Goal: Task Accomplishment & Management: Complete application form

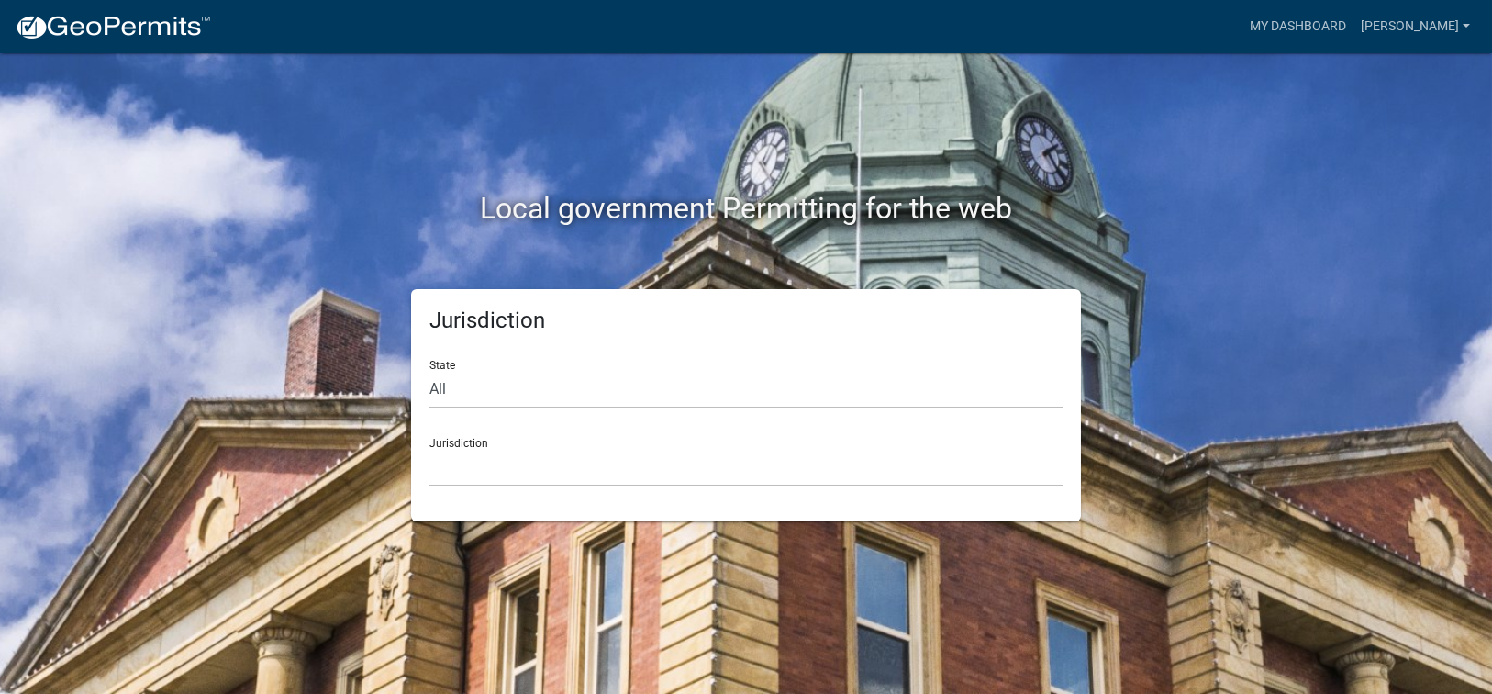
click at [460, 486] on div "Jurisdiction State All Colorado Georgia Indiana Iowa Kansas Minnesota Ohio Sout…" at bounding box center [746, 405] width 670 height 232
click at [465, 473] on select "Custer County, Colorado Carroll County, Georgia Cook County, Georgia Crawford C…" at bounding box center [746, 468] width 633 height 38
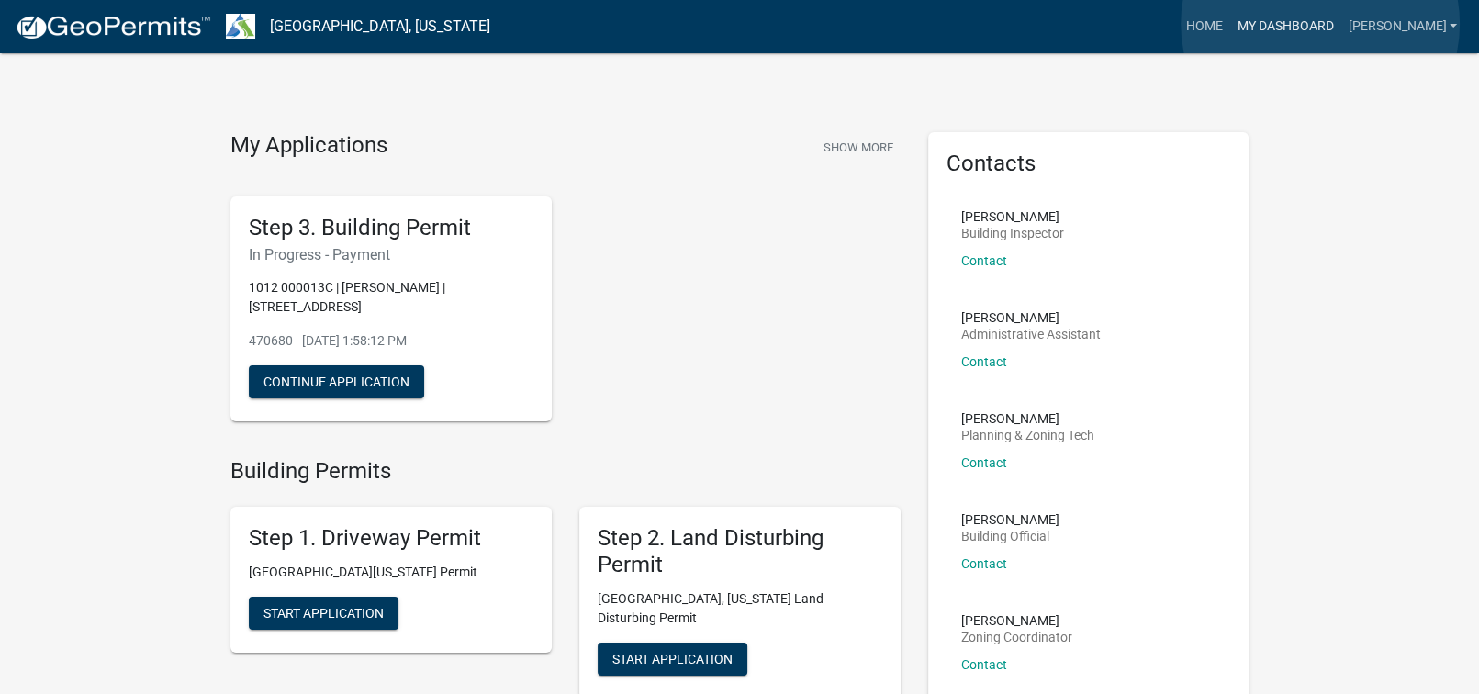
click at [1319, 24] on link "My Dashboard" at bounding box center [1284, 26] width 111 height 35
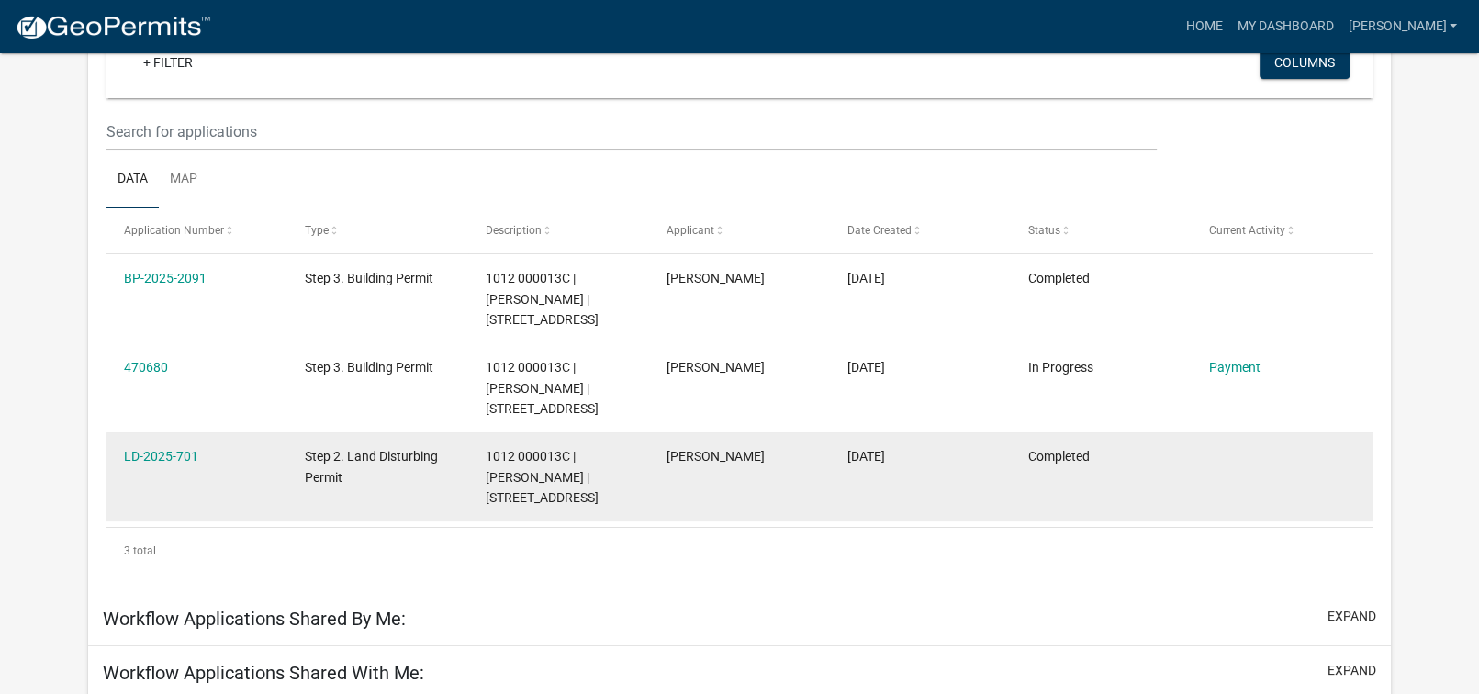
scroll to position [275, 0]
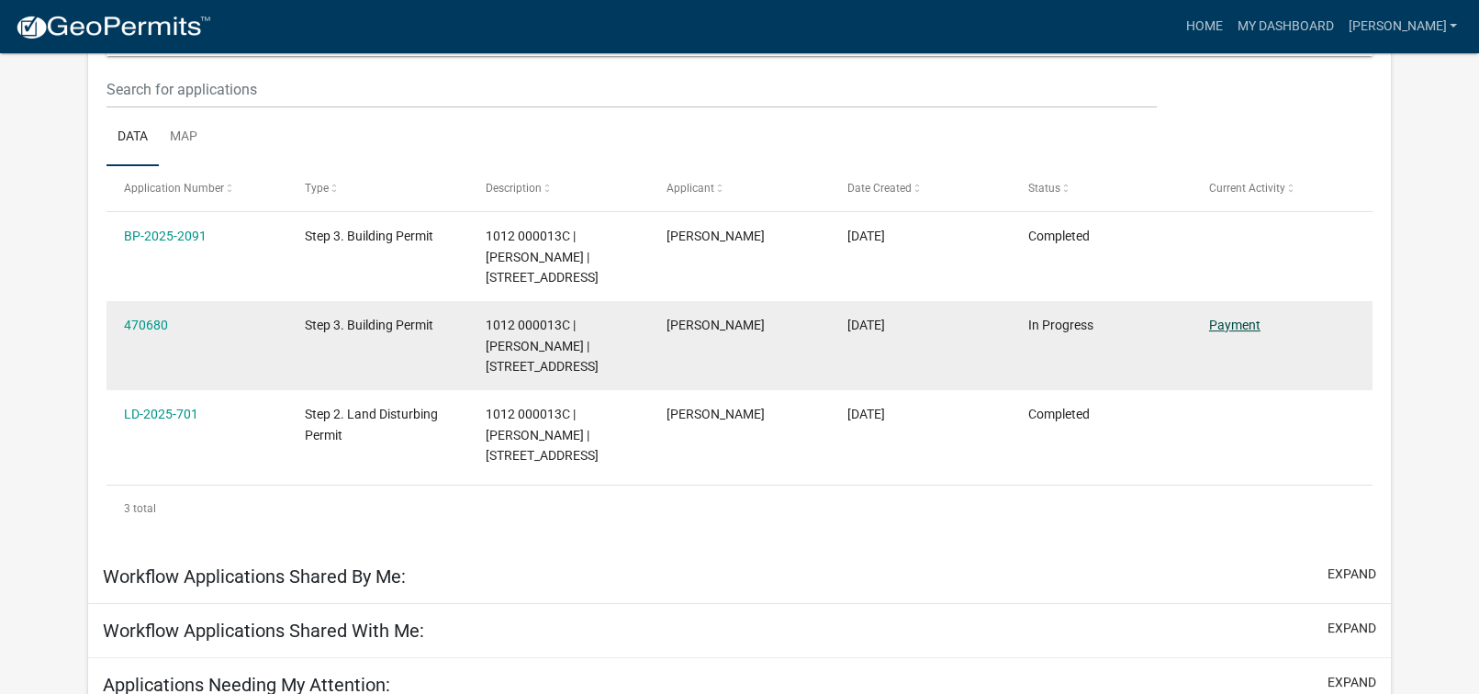
click at [1221, 326] on link "Payment" at bounding box center [1234, 325] width 51 height 15
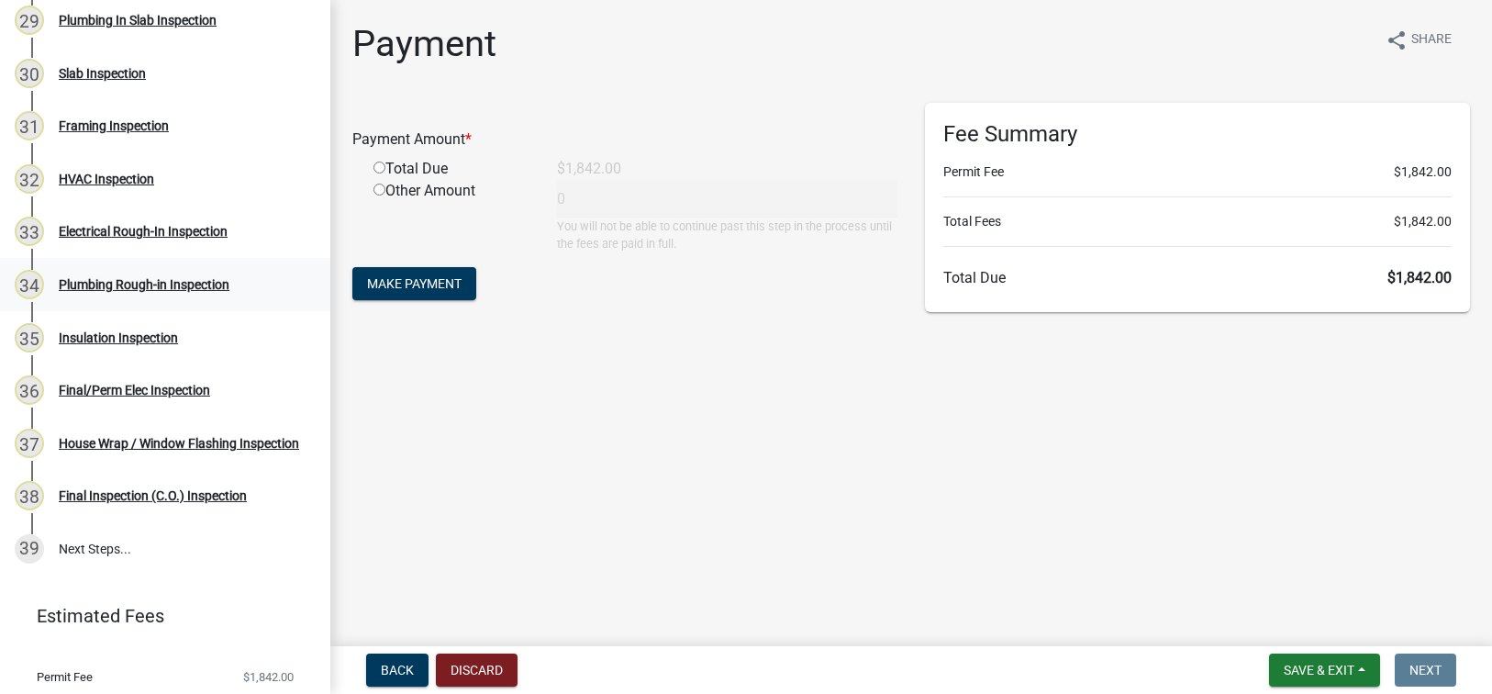
scroll to position [1791, 0]
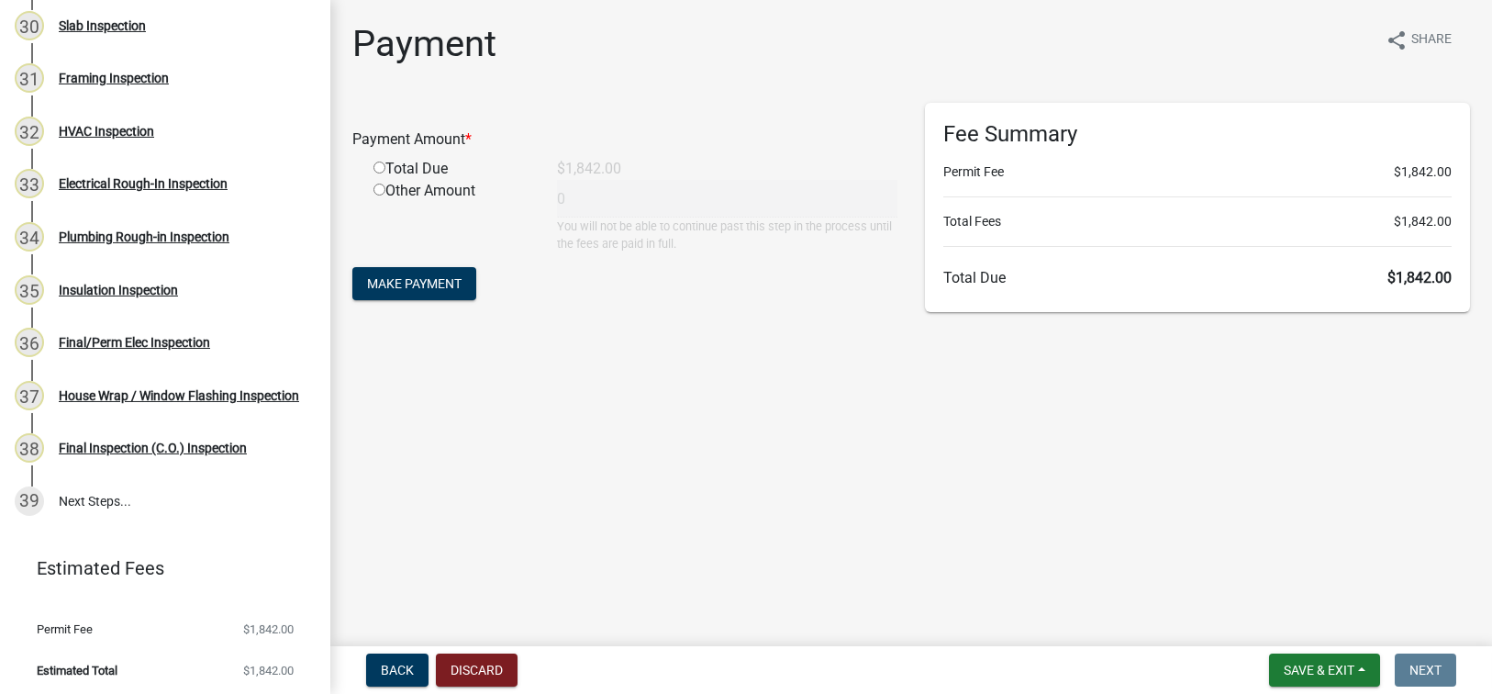
click at [376, 166] on input "radio" at bounding box center [380, 168] width 12 height 12
radio input "true"
type input "1842"
click at [402, 276] on span "Make Payment" at bounding box center [414, 283] width 95 height 15
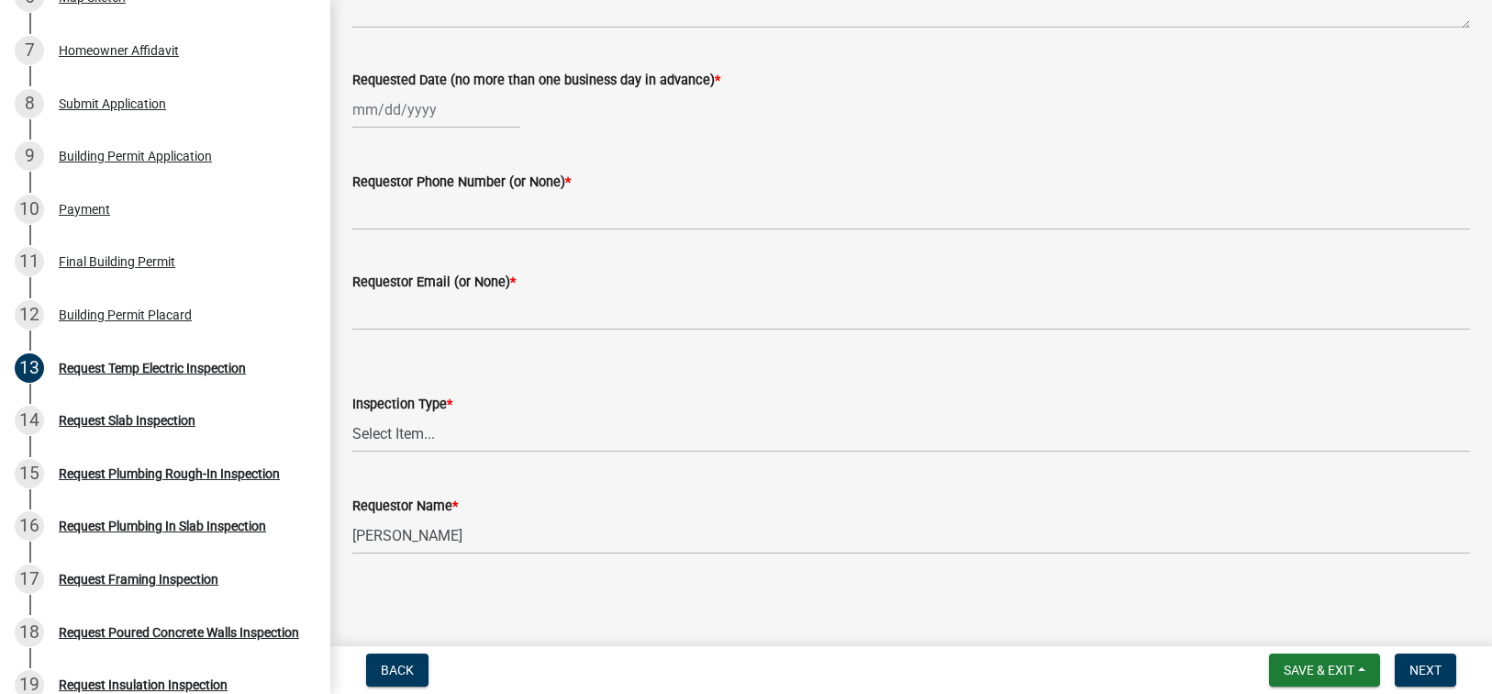
scroll to position [209, 0]
click at [400, 438] on select "Select Item... Temporary Electric Pole" at bounding box center [911, 433] width 1118 height 38
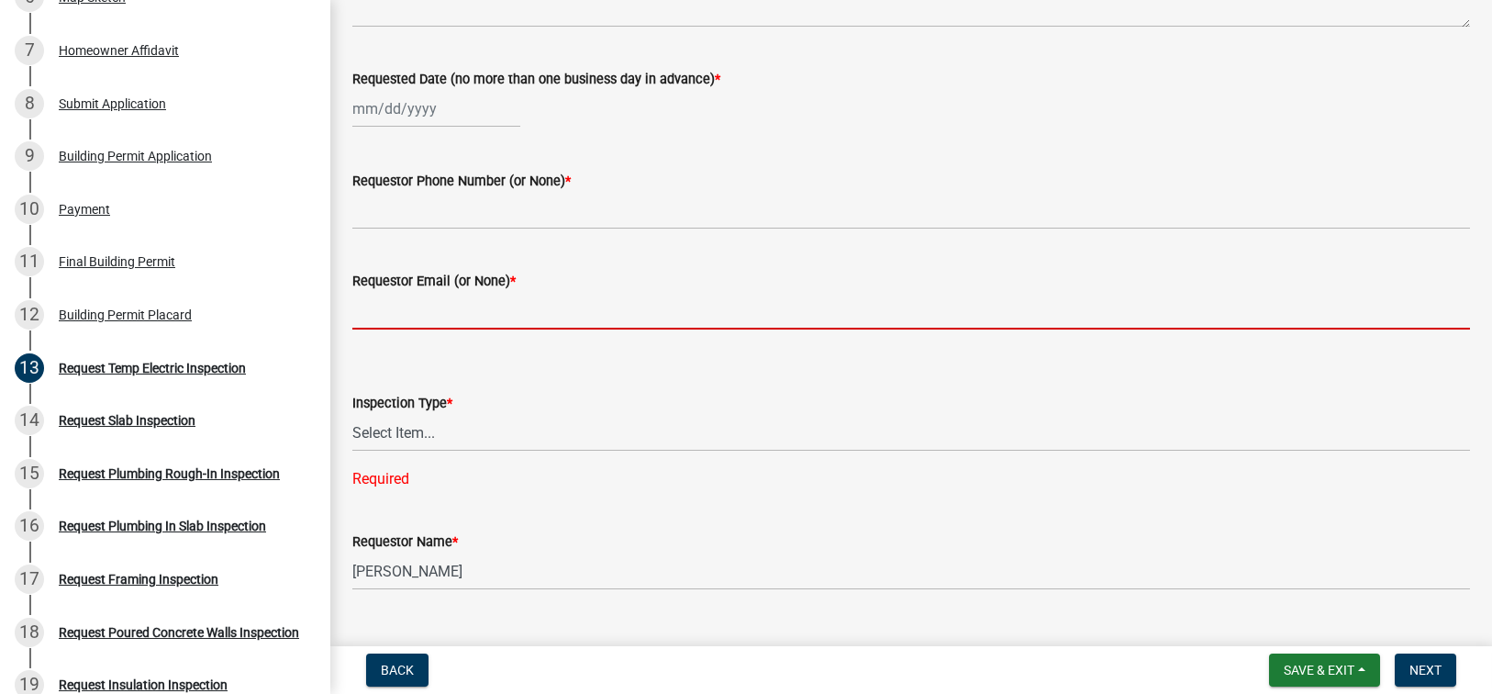
click at [395, 306] on input "Requestor Email (or None) *" at bounding box center [911, 311] width 1118 height 38
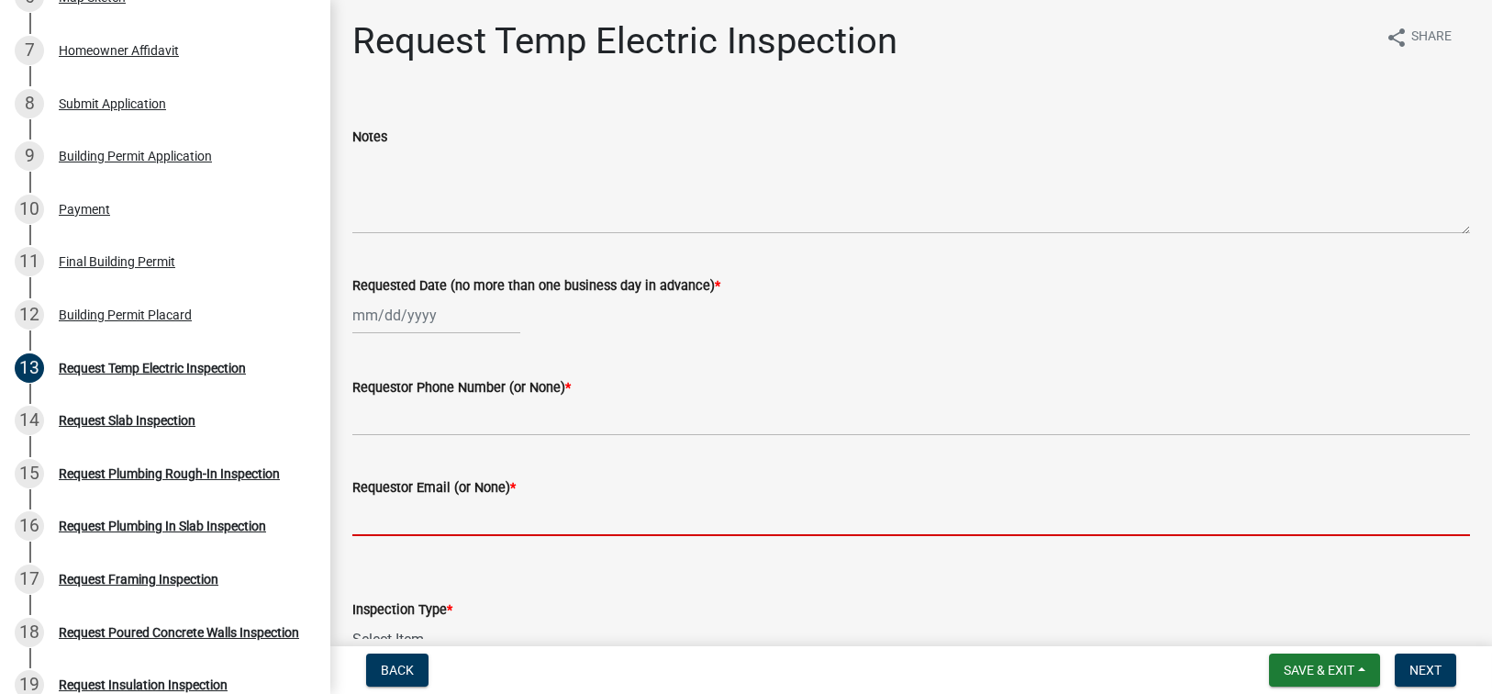
scroll to position [0, 0]
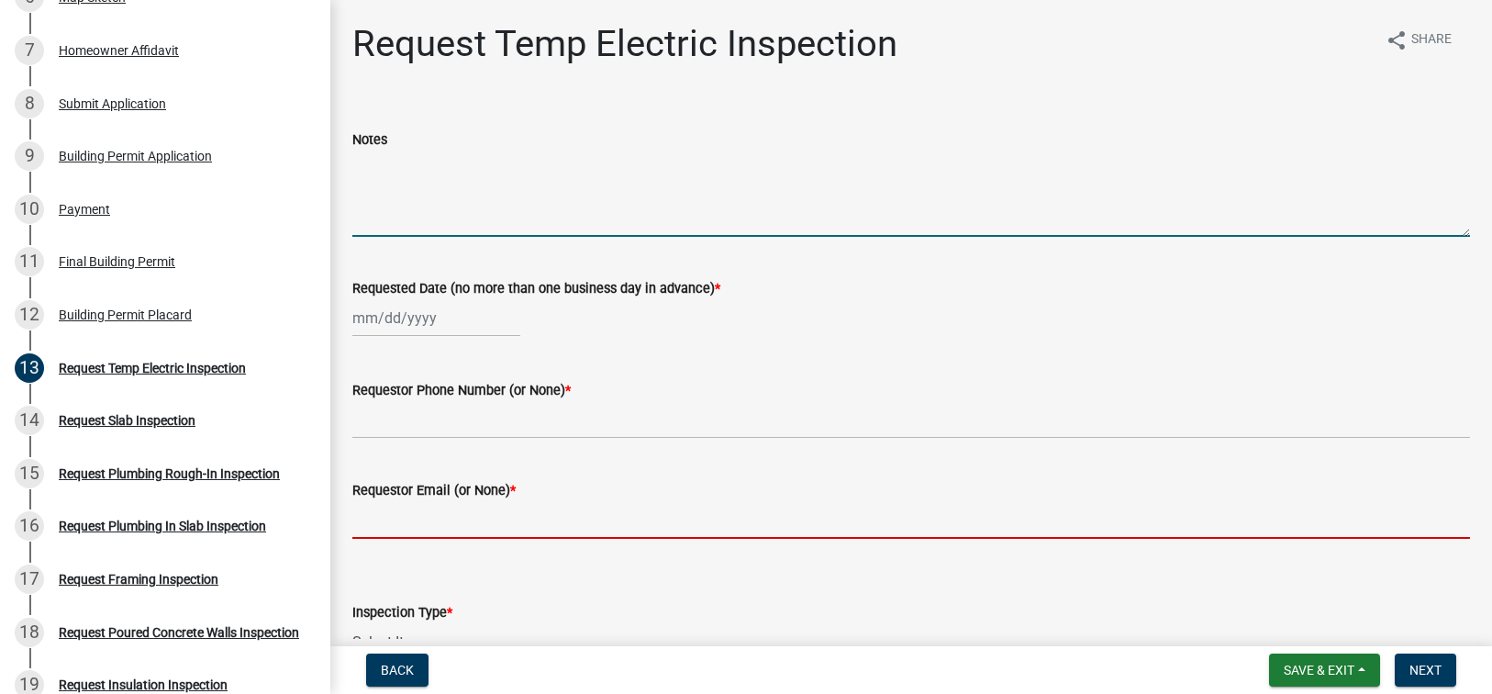
drag, startPoint x: 394, startPoint y: 219, endPoint x: 407, endPoint y: 220, distance: 12.9
click at [394, 220] on textarea "Notes" at bounding box center [911, 194] width 1118 height 86
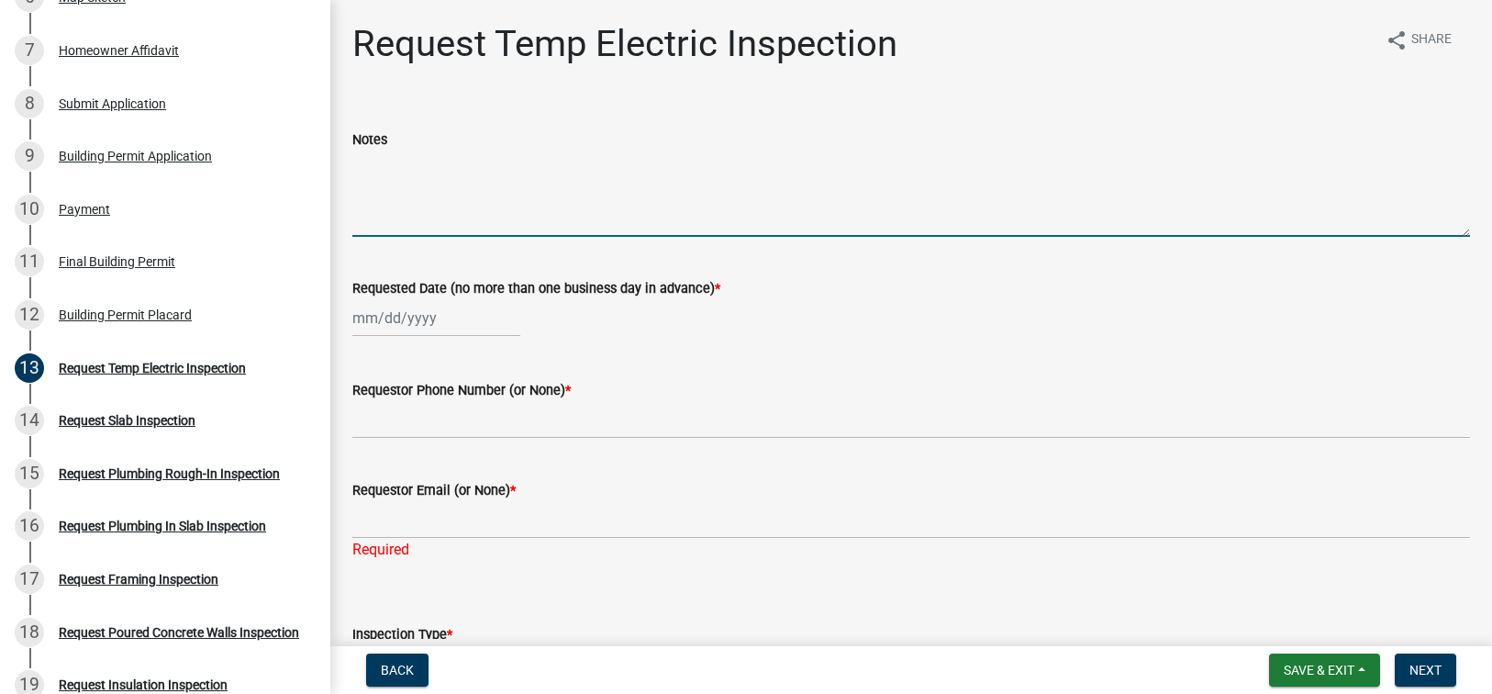
click at [421, 328] on div at bounding box center [436, 318] width 168 height 38
select select "10"
select select "2025"
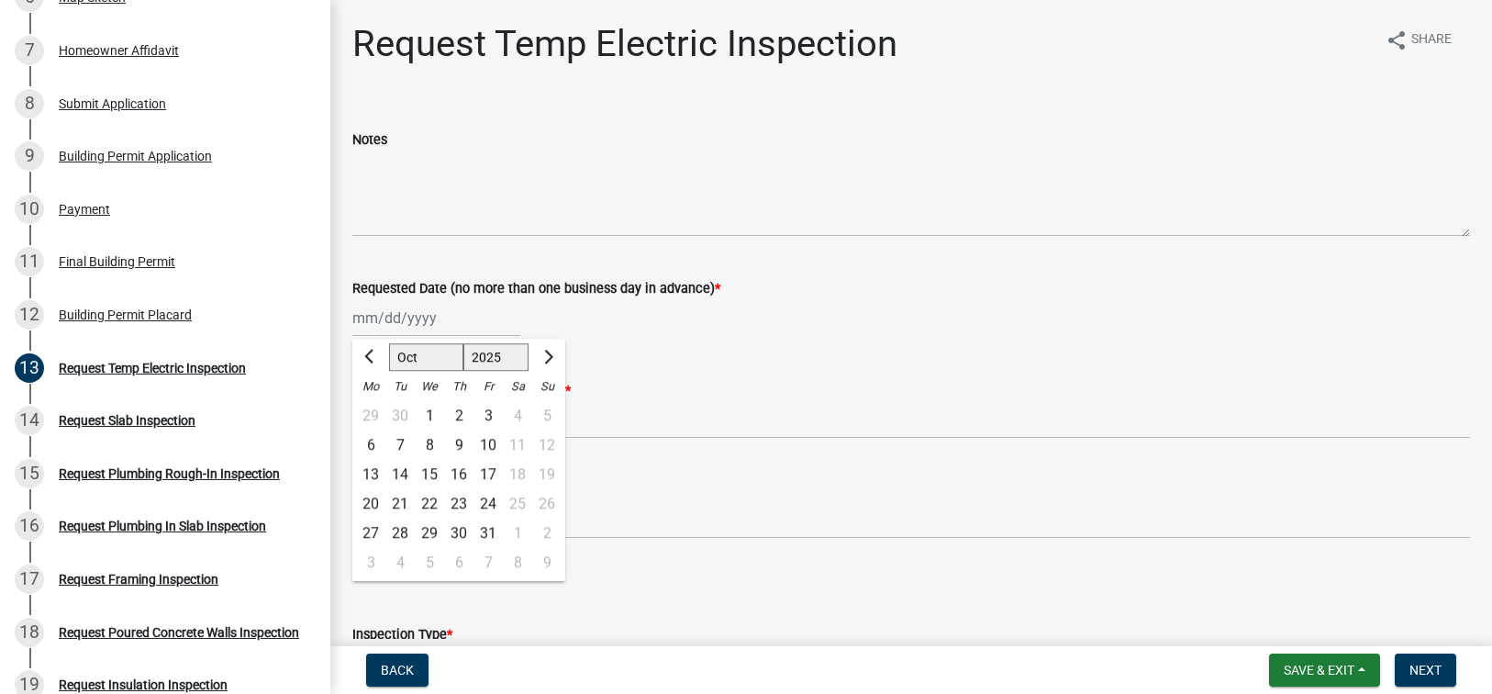
click at [487, 142] on div "Notes" at bounding box center [911, 139] width 1118 height 22
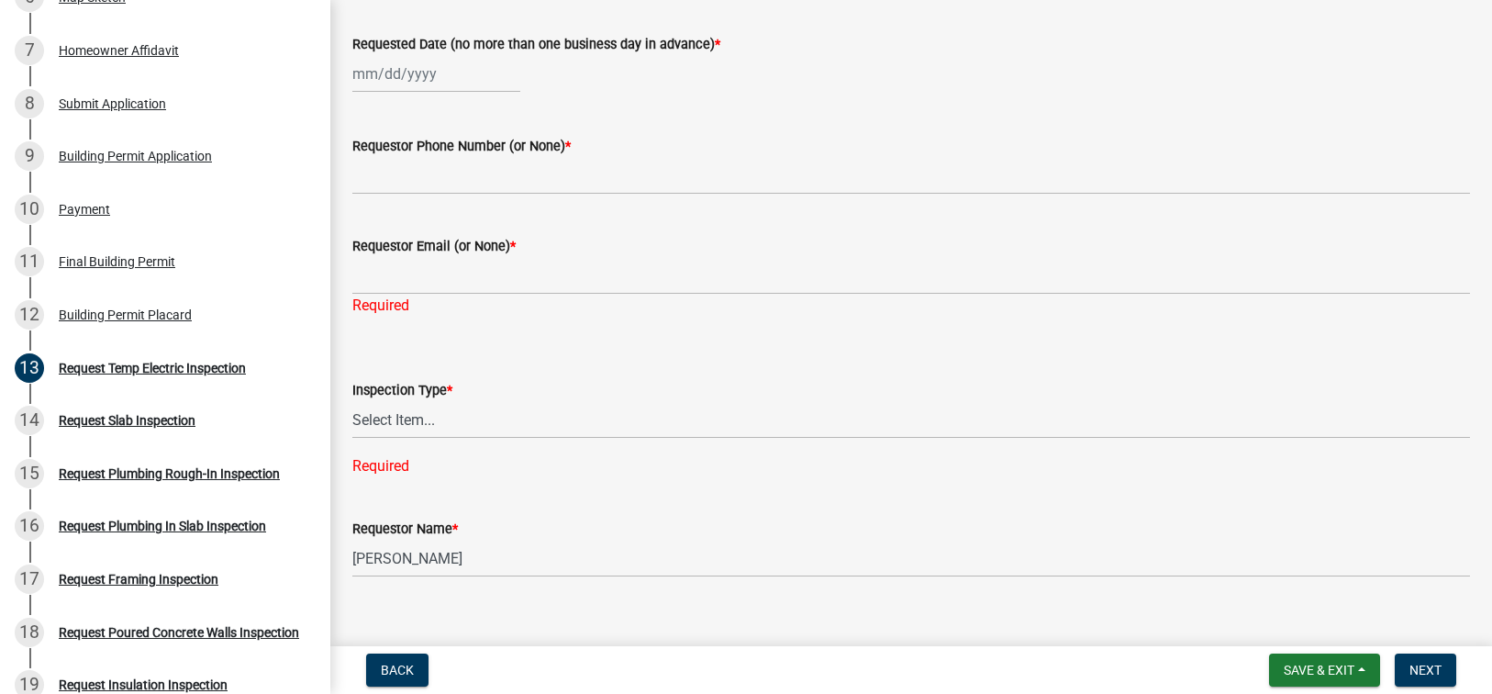
scroll to position [268, 0]
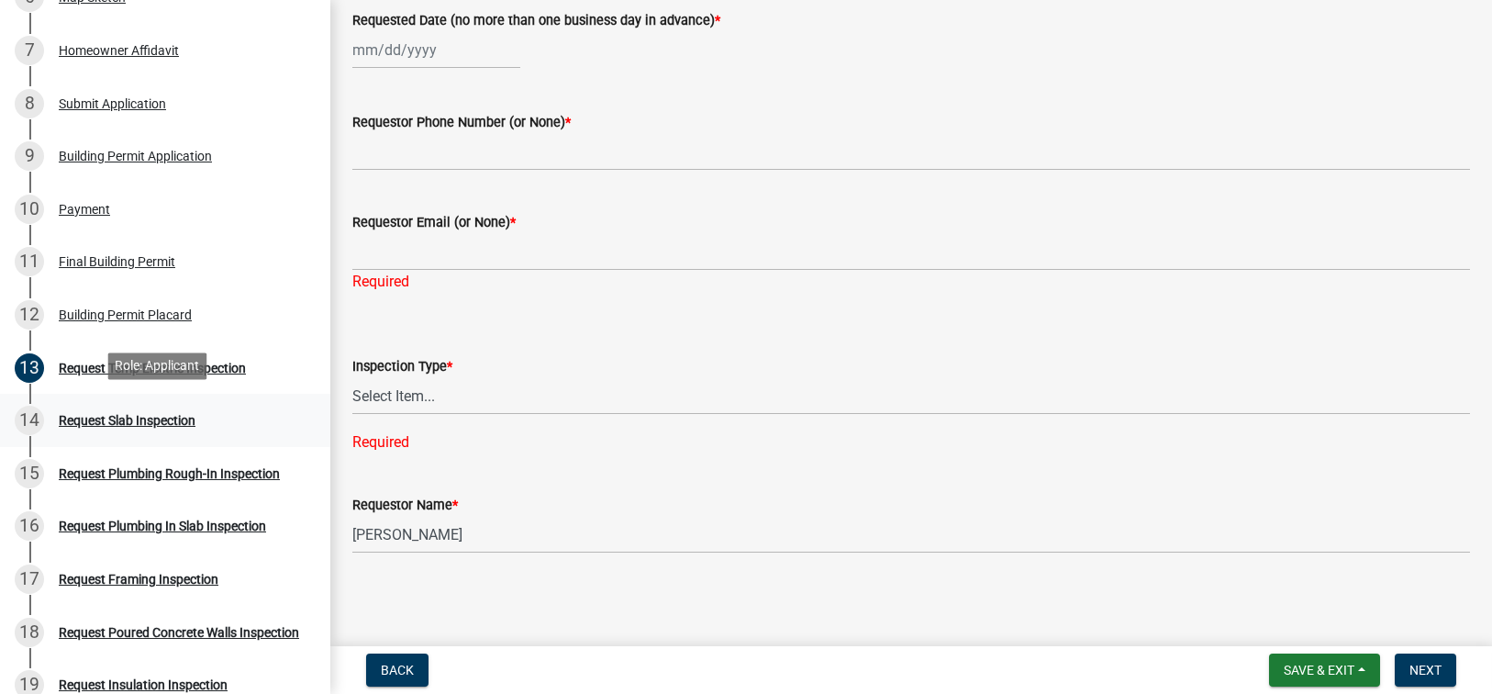
click at [171, 423] on div "Request Slab Inspection" at bounding box center [127, 420] width 137 height 13
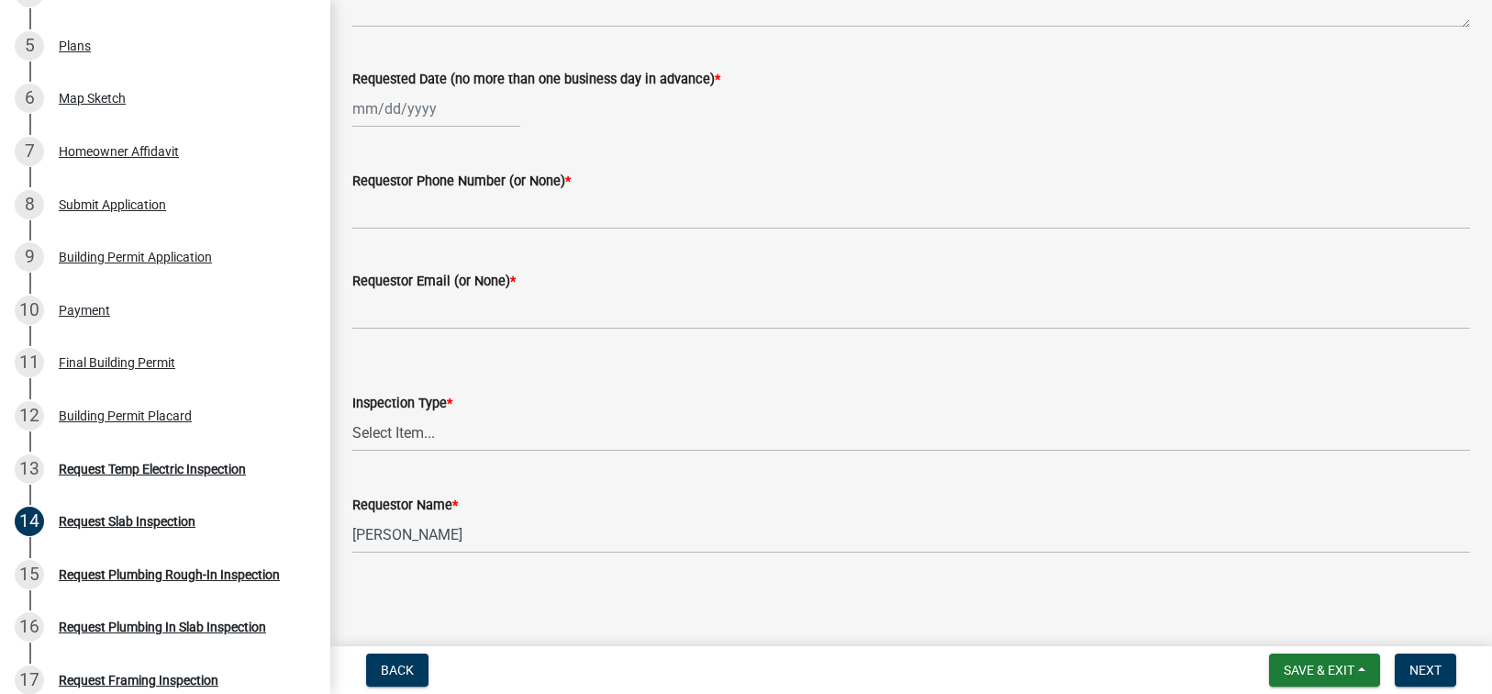
scroll to position [323, 0]
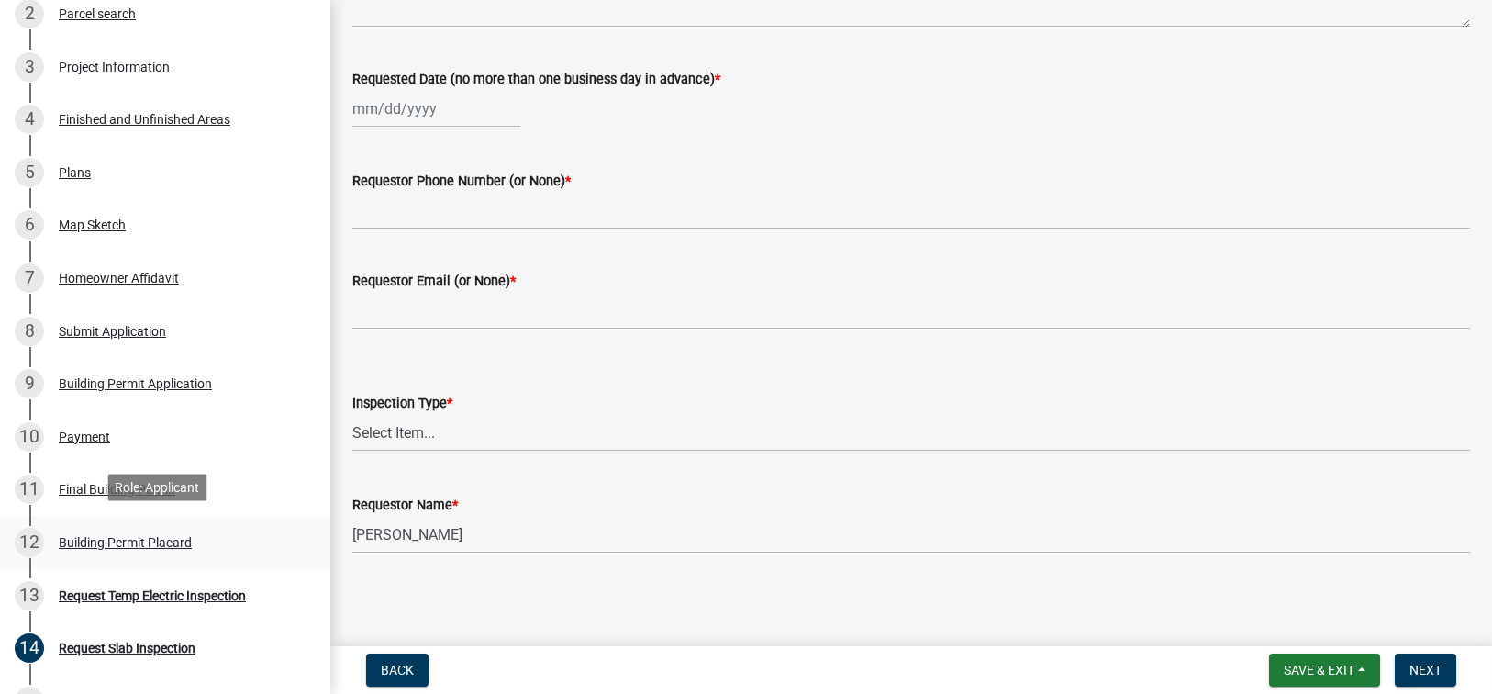
click at [84, 536] on div "Building Permit Placard" at bounding box center [125, 542] width 133 height 13
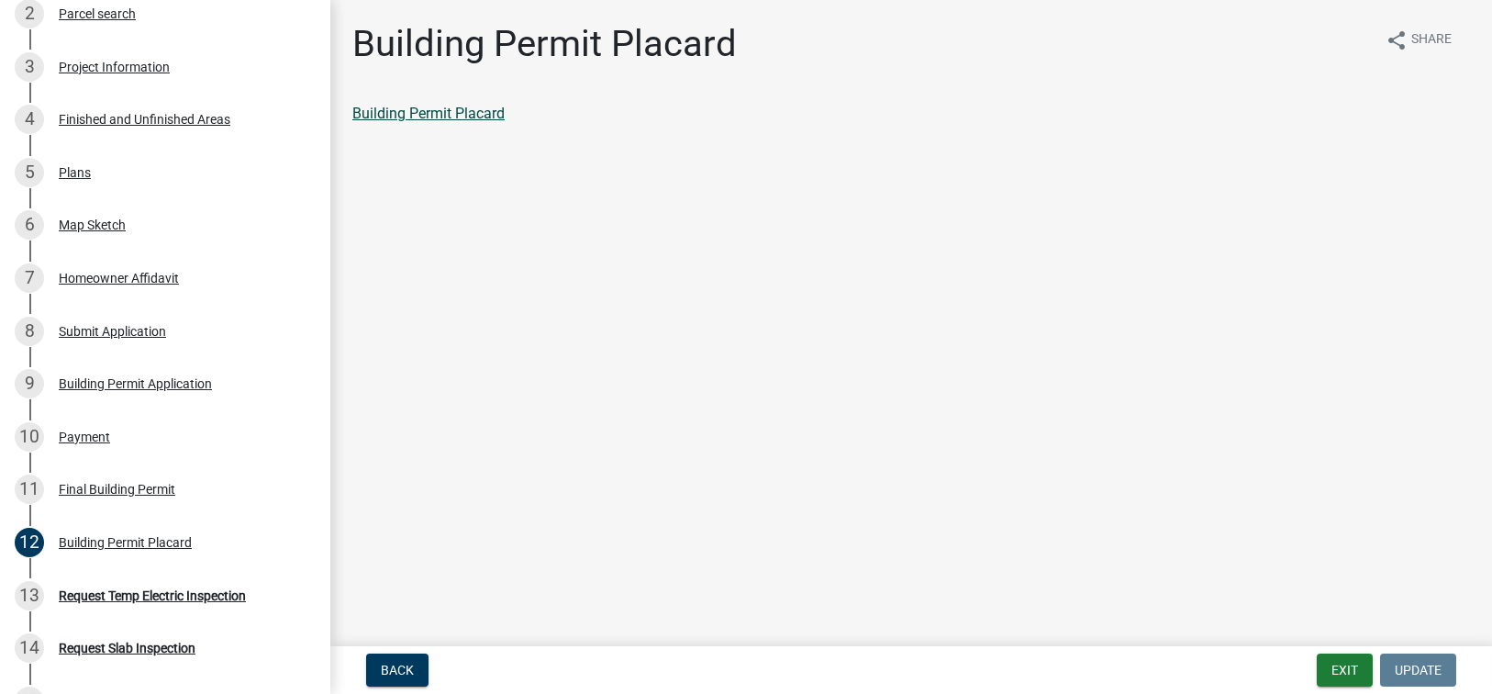
click at [485, 115] on link "Building Permit Placard" at bounding box center [428, 113] width 152 height 17
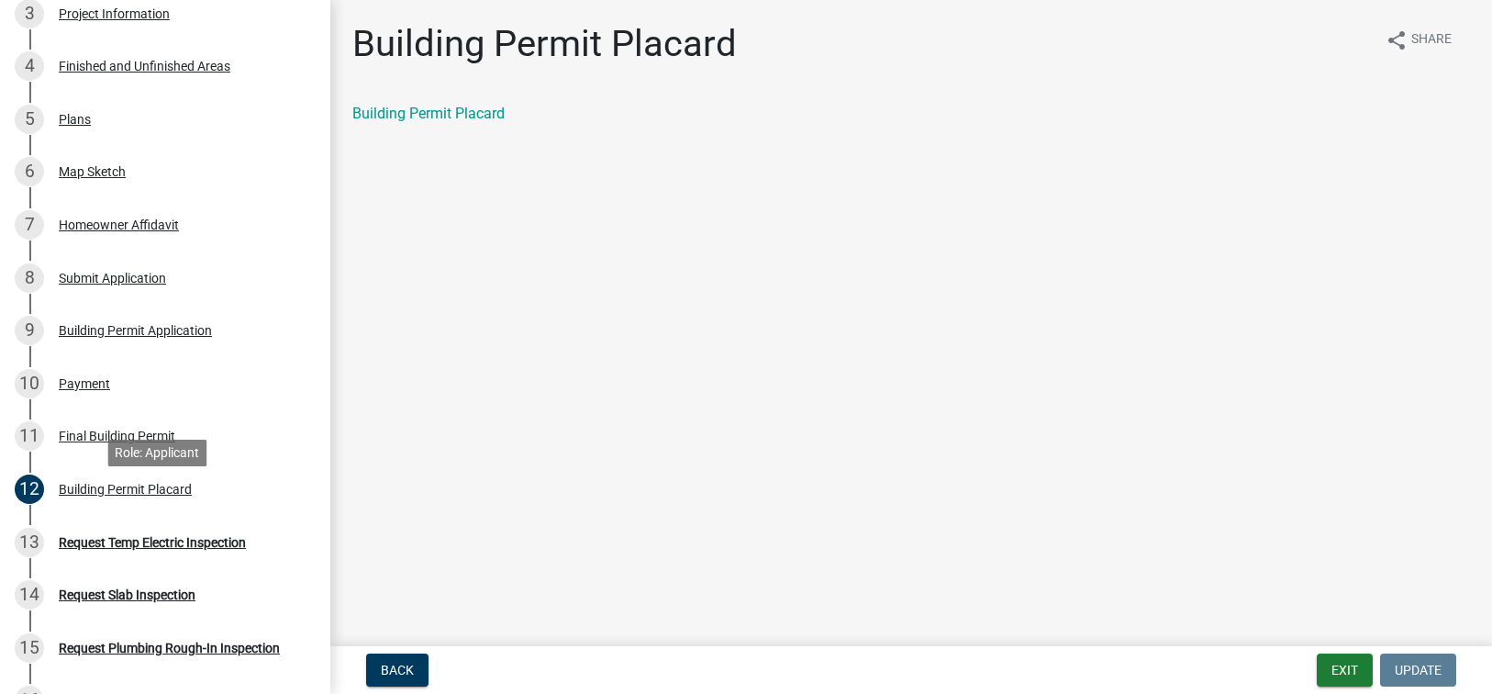
scroll to position [231, 0]
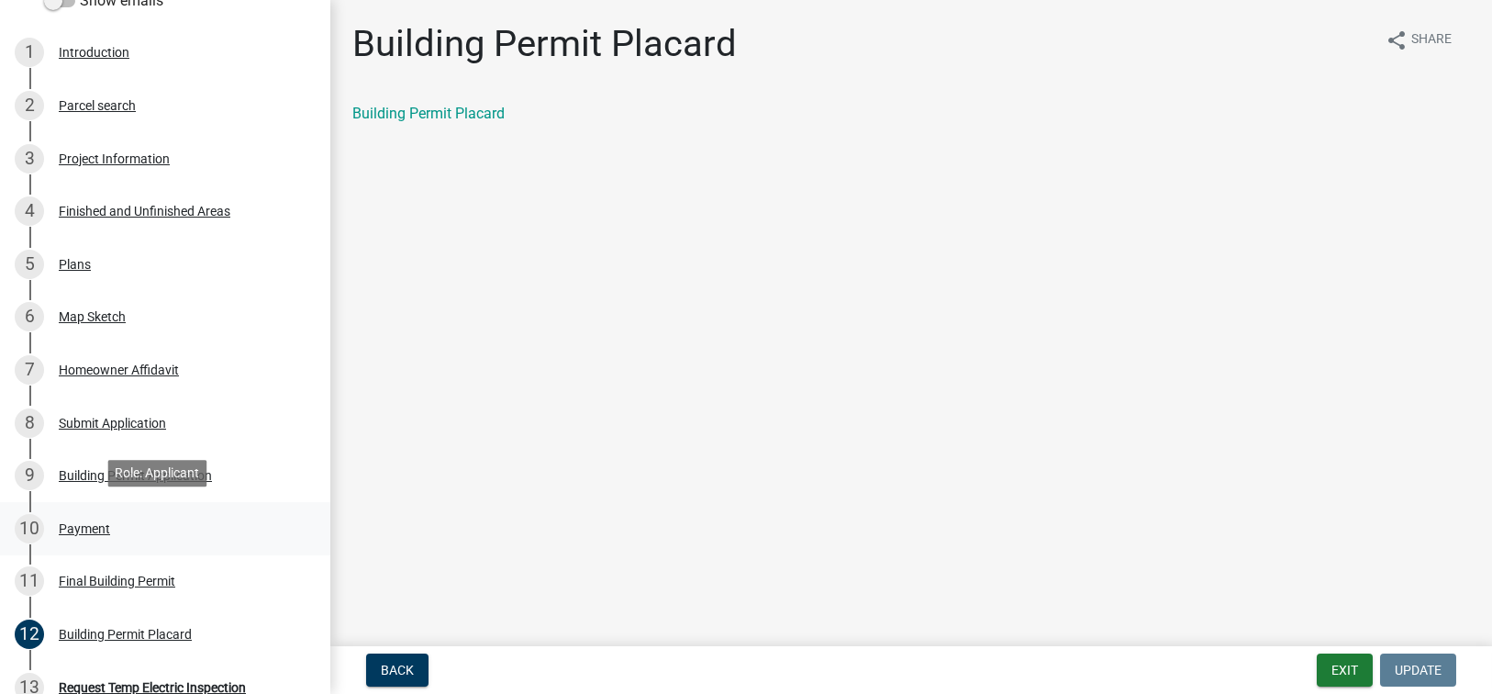
click at [88, 528] on div "Payment" at bounding box center [84, 528] width 51 height 13
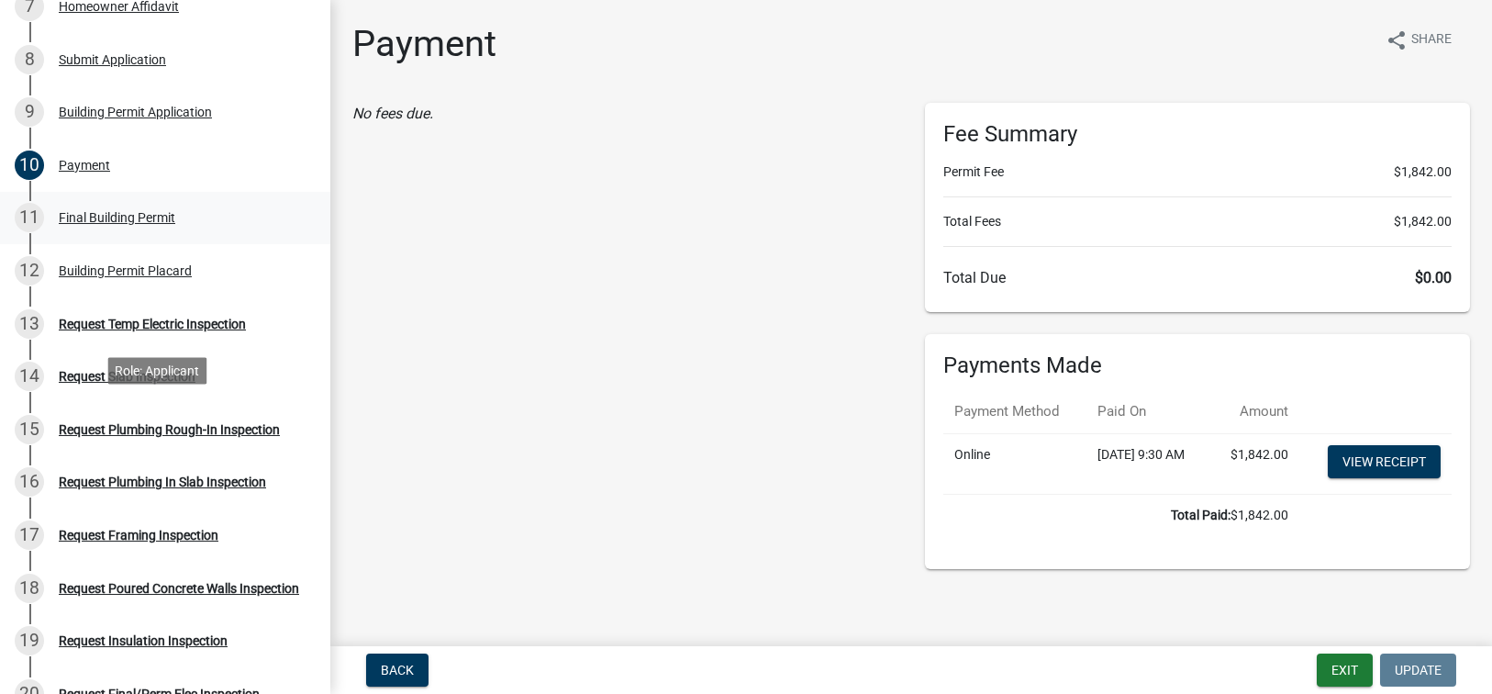
scroll to position [598, 0]
